Goal: Book appointment/travel/reservation

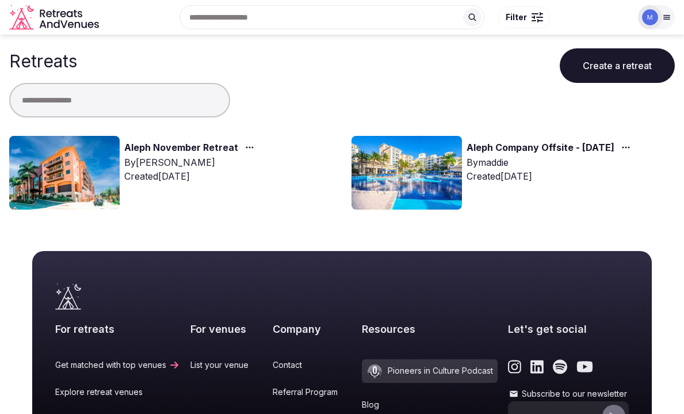
click at [162, 145] on link "Aleph November Retreat" at bounding box center [181, 147] width 114 height 15
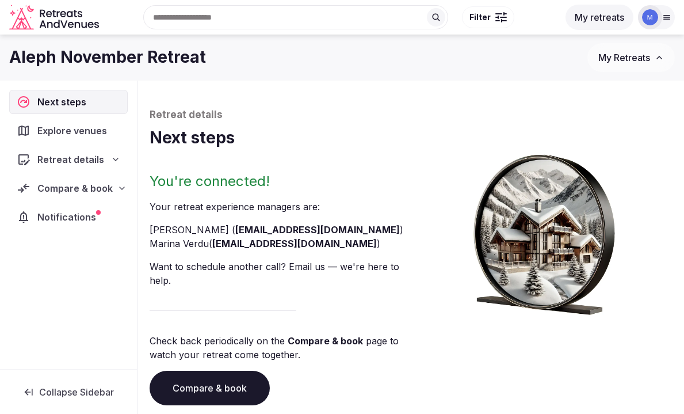
click at [63, 180] on div "Compare & book" at bounding box center [68, 188] width 118 height 24
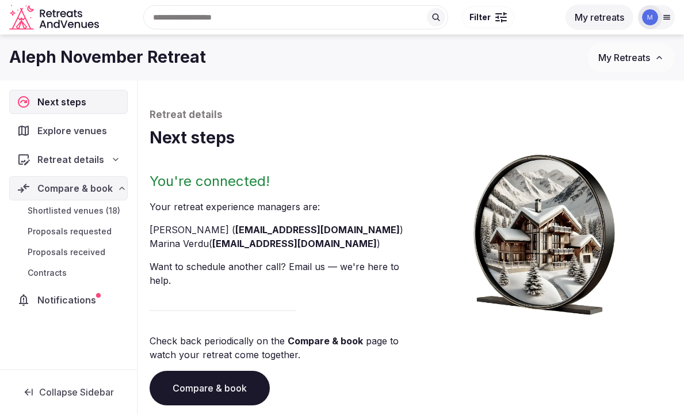
click at [68, 216] on span "Shortlisted venues (18)" at bounding box center [74, 211] width 93 height 12
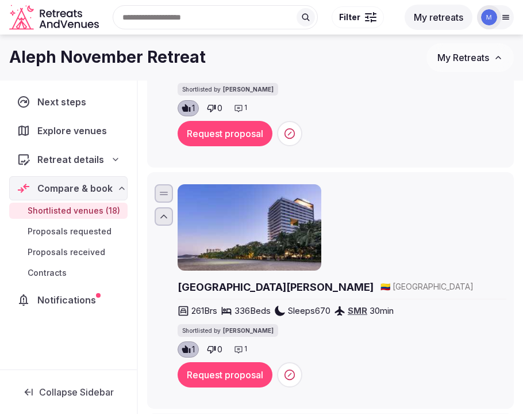
scroll to position [335, 0]
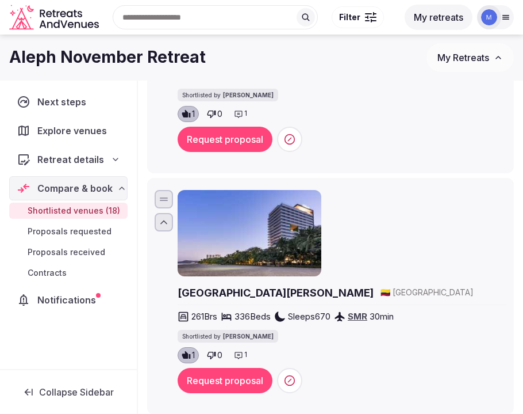
click at [213, 131] on button "Request proposal" at bounding box center [225, 139] width 95 height 25
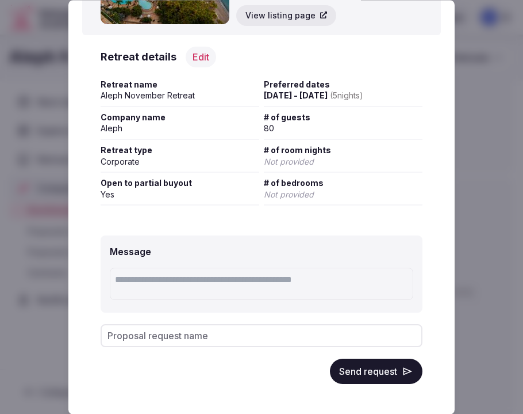
scroll to position [108, 0]
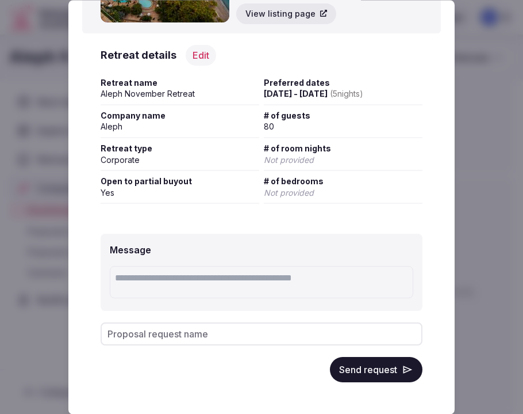
click at [373, 360] on button "Send request" at bounding box center [376, 369] width 93 height 25
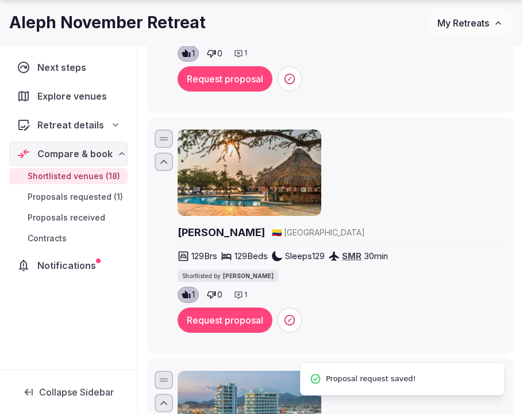
scroll to position [663, 0]
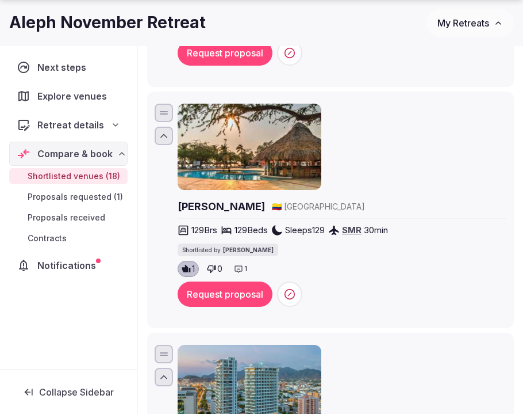
click at [221, 281] on button "Request proposal" at bounding box center [225, 293] width 95 height 25
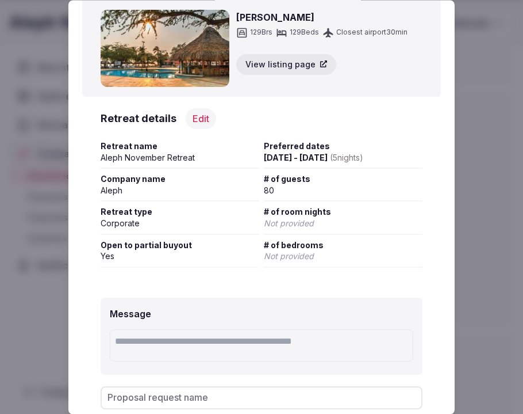
scroll to position [108, 0]
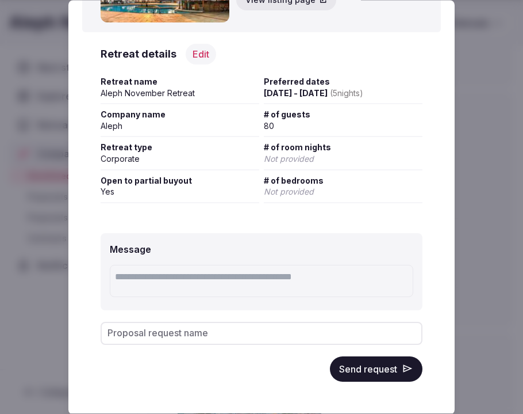
click at [399, 373] on button "Send request" at bounding box center [376, 368] width 93 height 25
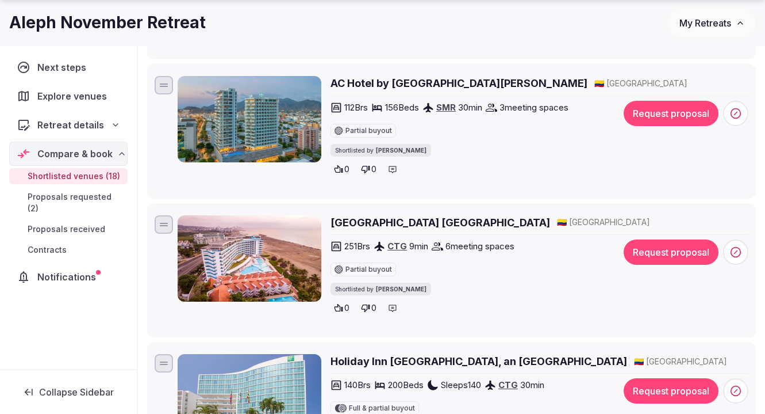
scroll to position [588, 0]
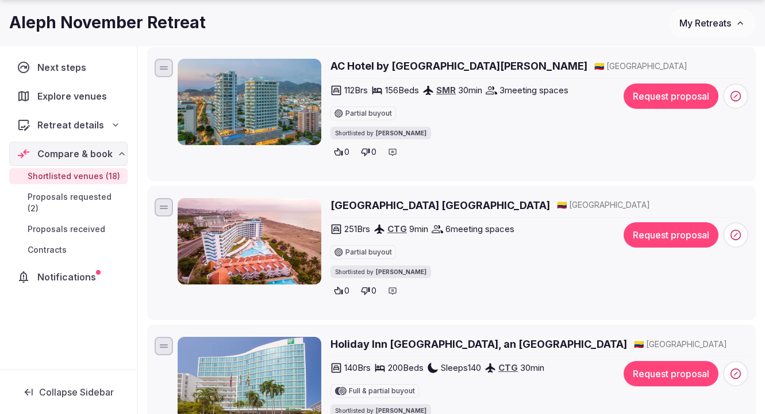
click at [641, 239] on button "Request proposal" at bounding box center [671, 234] width 95 height 25
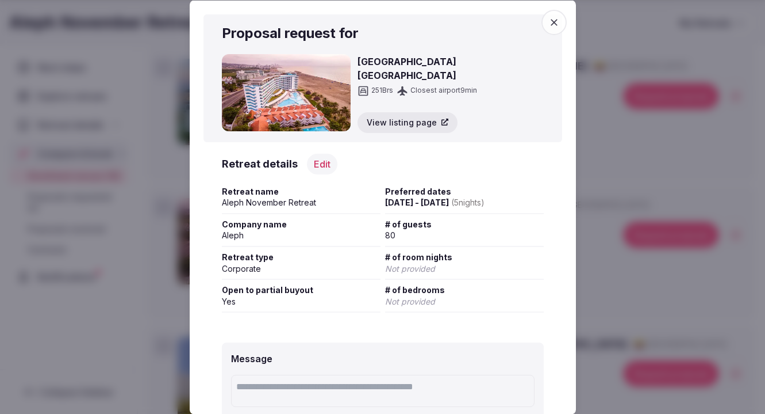
click at [555, 20] on icon "button" at bounding box center [555, 22] width 12 height 12
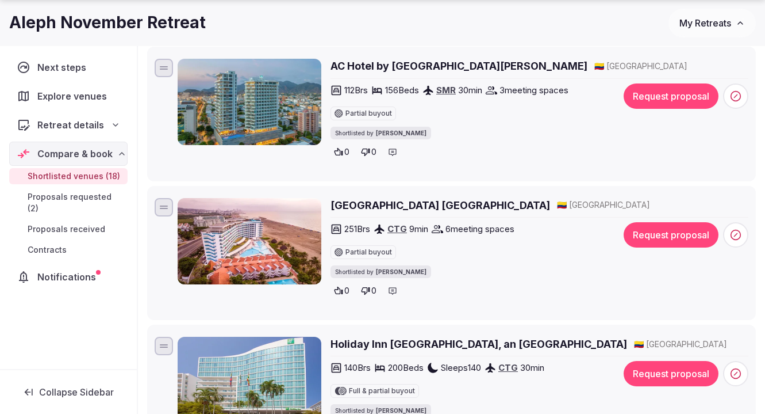
click at [652, 228] on button "Request proposal" at bounding box center [671, 234] width 95 height 25
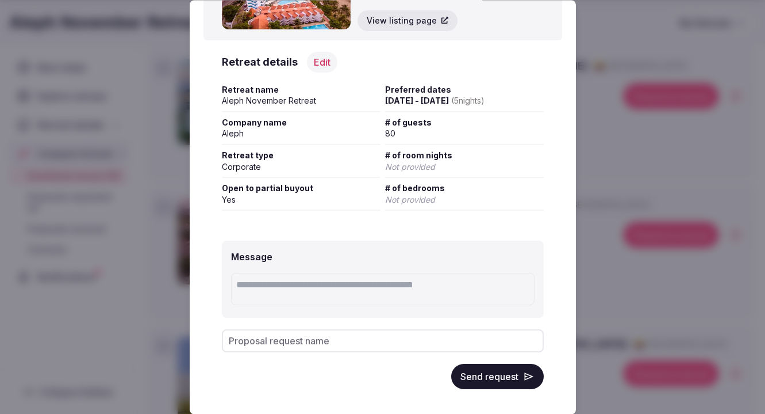
scroll to position [108, 0]
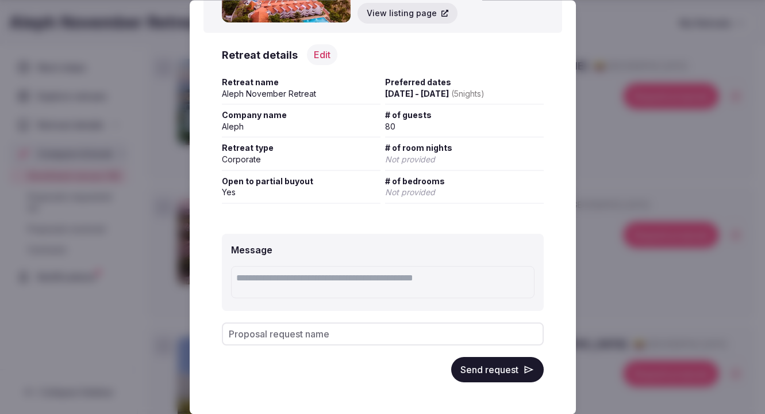
click at [492, 366] on button "Send request" at bounding box center [497, 369] width 93 height 25
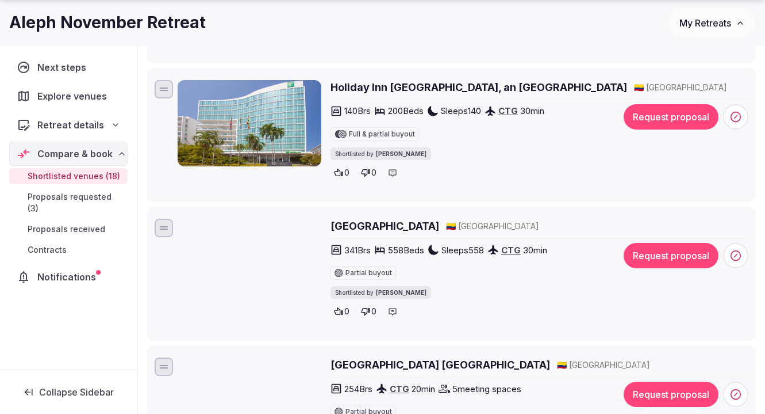
scroll to position [845, 0]
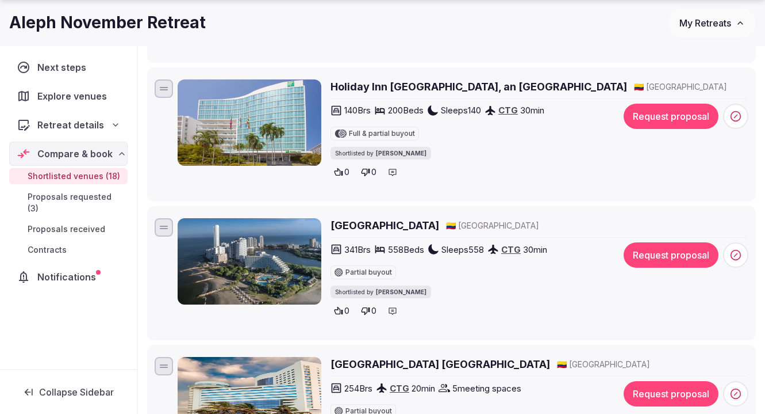
click at [648, 255] on button "Request proposal" at bounding box center [671, 254] width 95 height 25
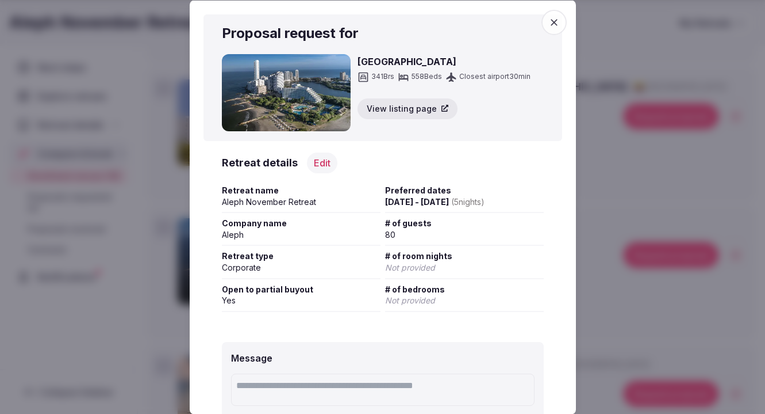
scroll to position [108, 0]
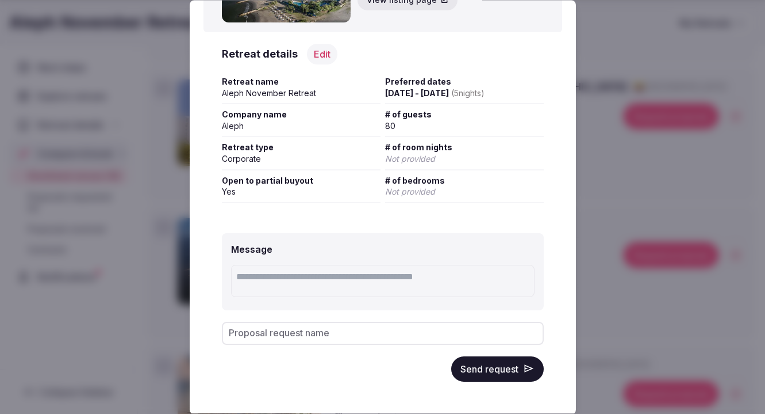
click at [508, 369] on button "Send request" at bounding box center [497, 368] width 93 height 25
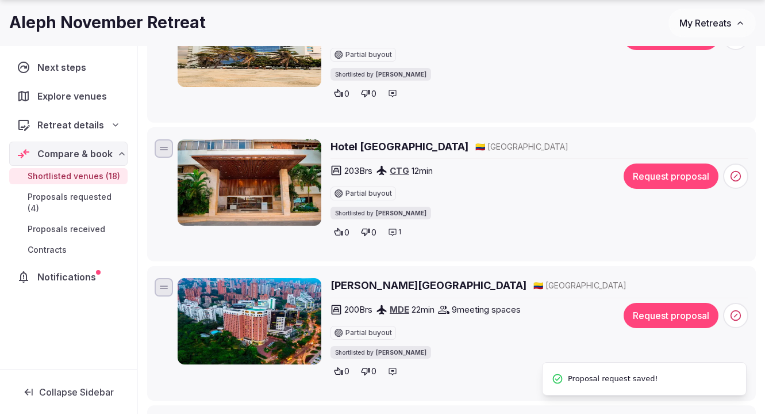
scroll to position [1203, 0]
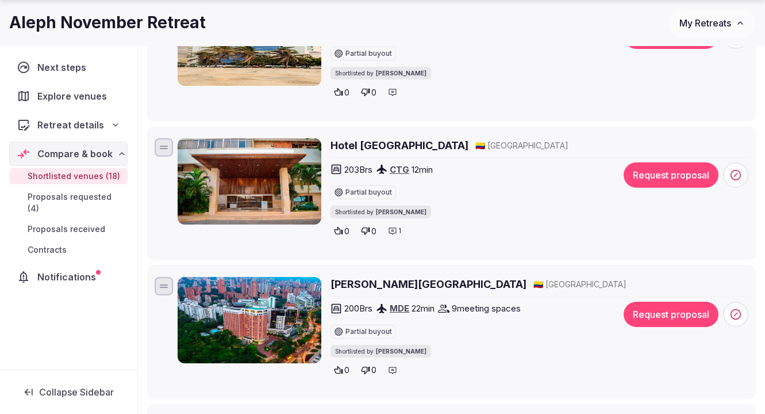
click at [395, 231] on icon at bounding box center [392, 230] width 9 height 9
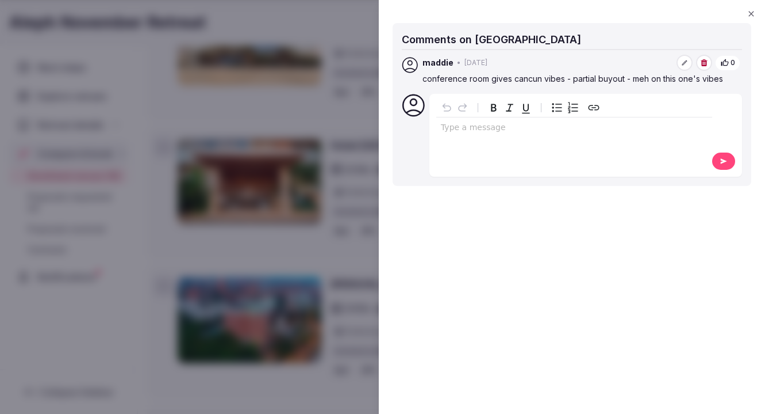
click at [311, 123] on div at bounding box center [382, 207] width 765 height 414
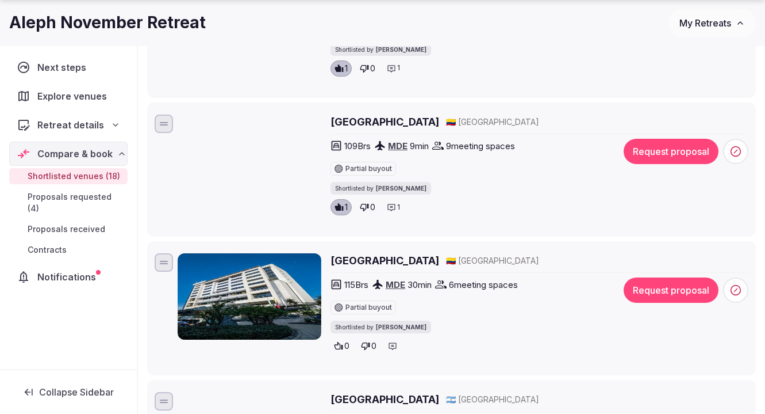
scroll to position [1646, 0]
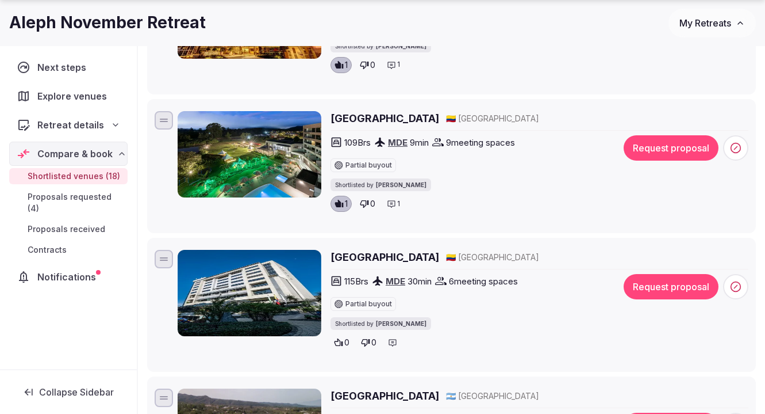
click at [653, 150] on button "Request proposal" at bounding box center [671, 147] width 95 height 25
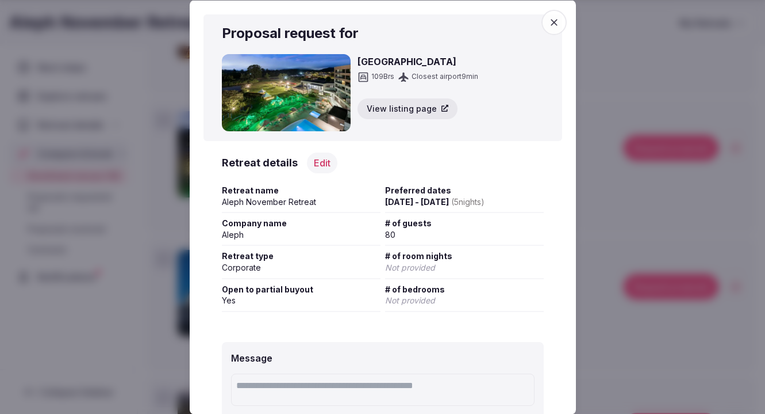
scroll to position [108, 0]
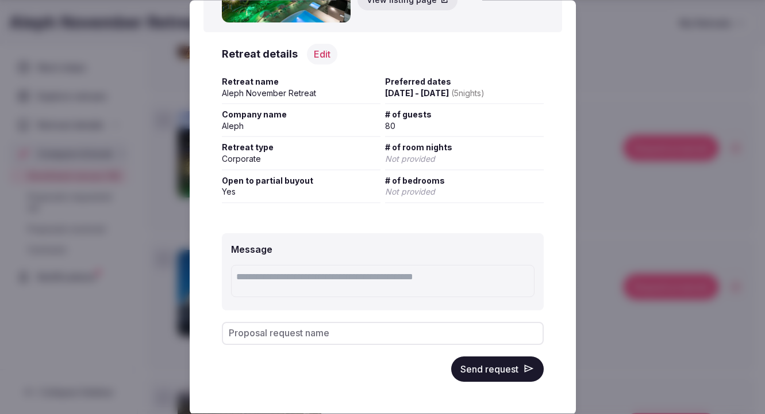
click at [492, 376] on button "Send request" at bounding box center [497, 368] width 93 height 25
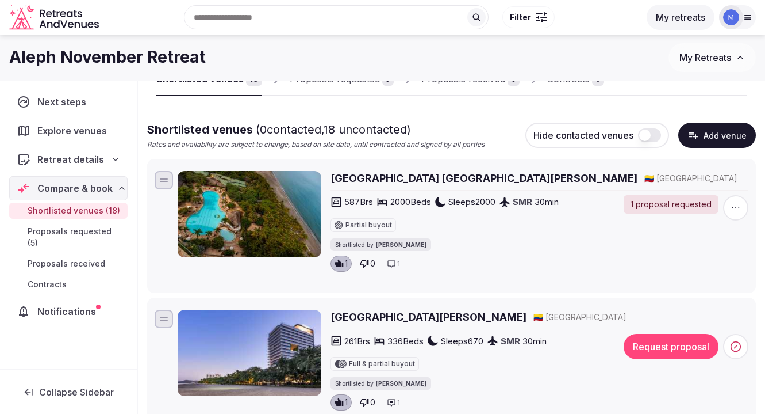
scroll to position [60, 0]
